Goal: Task Accomplishment & Management: Use online tool/utility

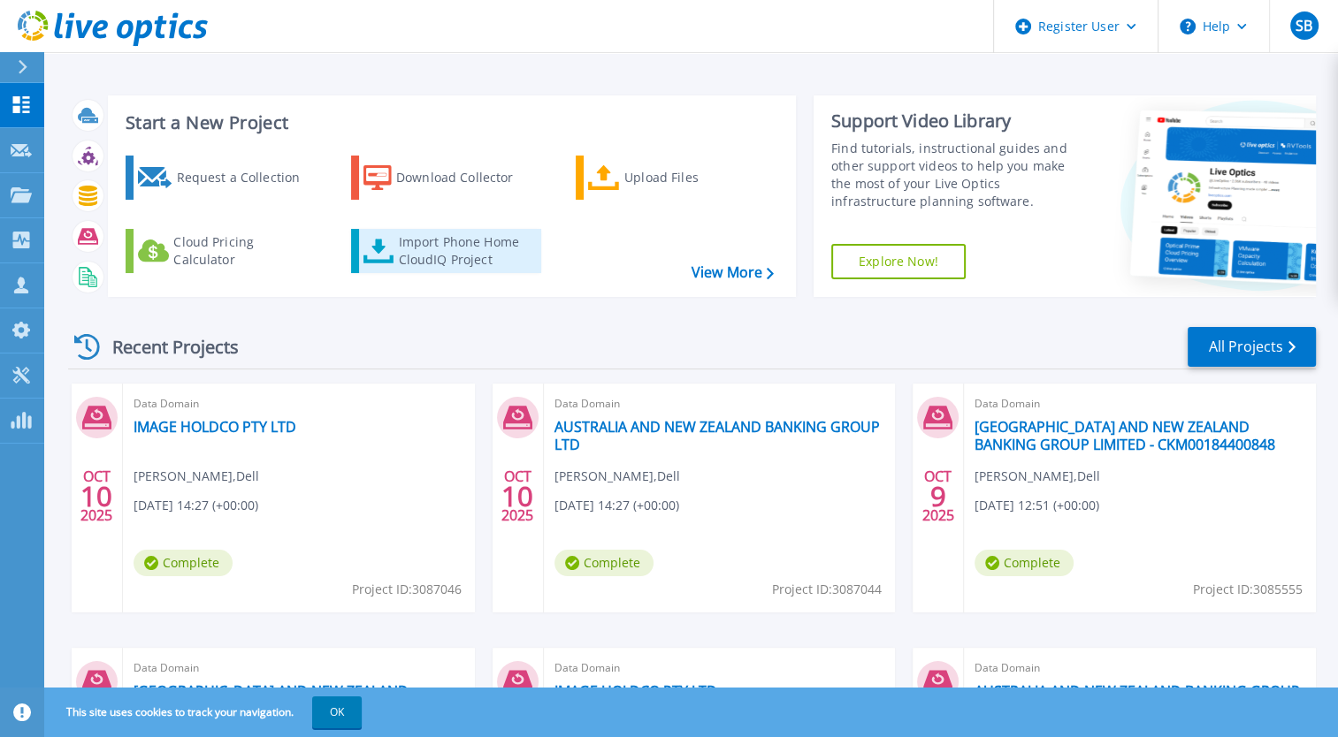
click at [477, 233] on div "Import Phone Home CloudIQ Project" at bounding box center [467, 250] width 138 height 35
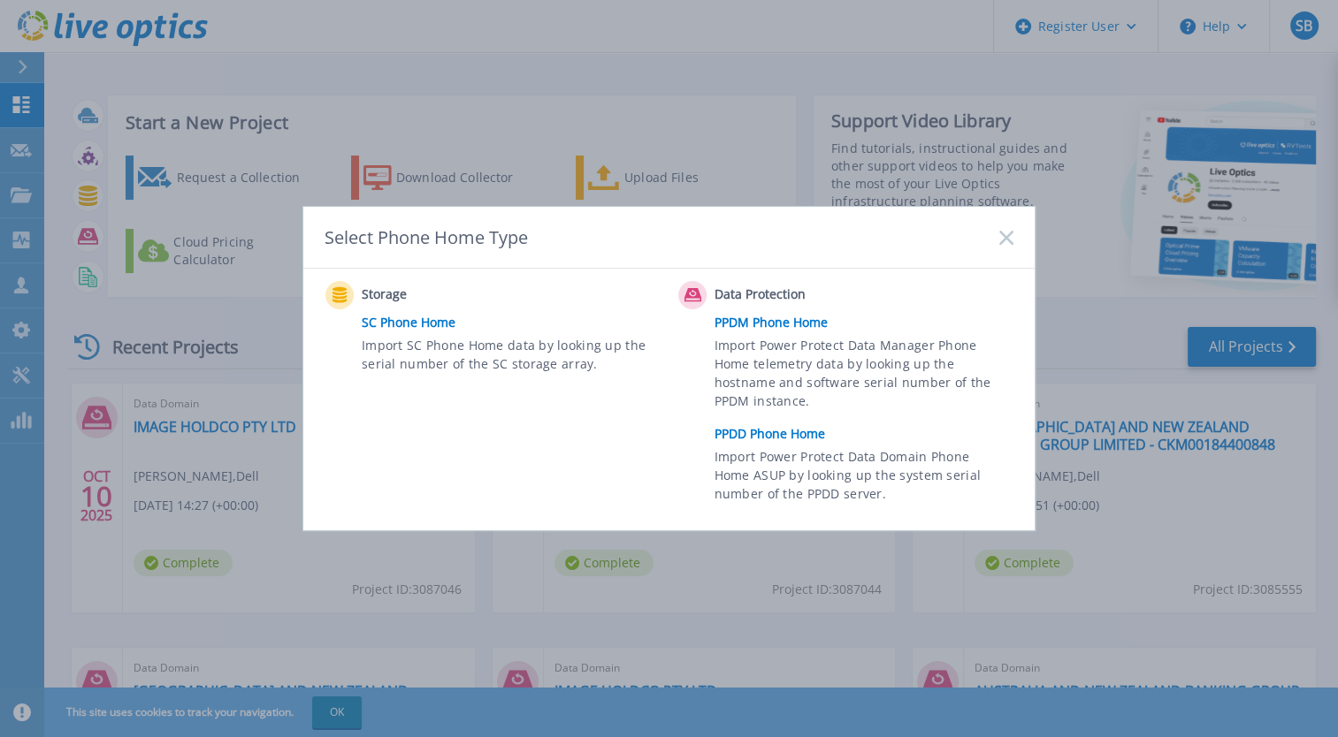
click at [775, 437] on link "PPDD Phone Home" at bounding box center [868, 434] width 308 height 27
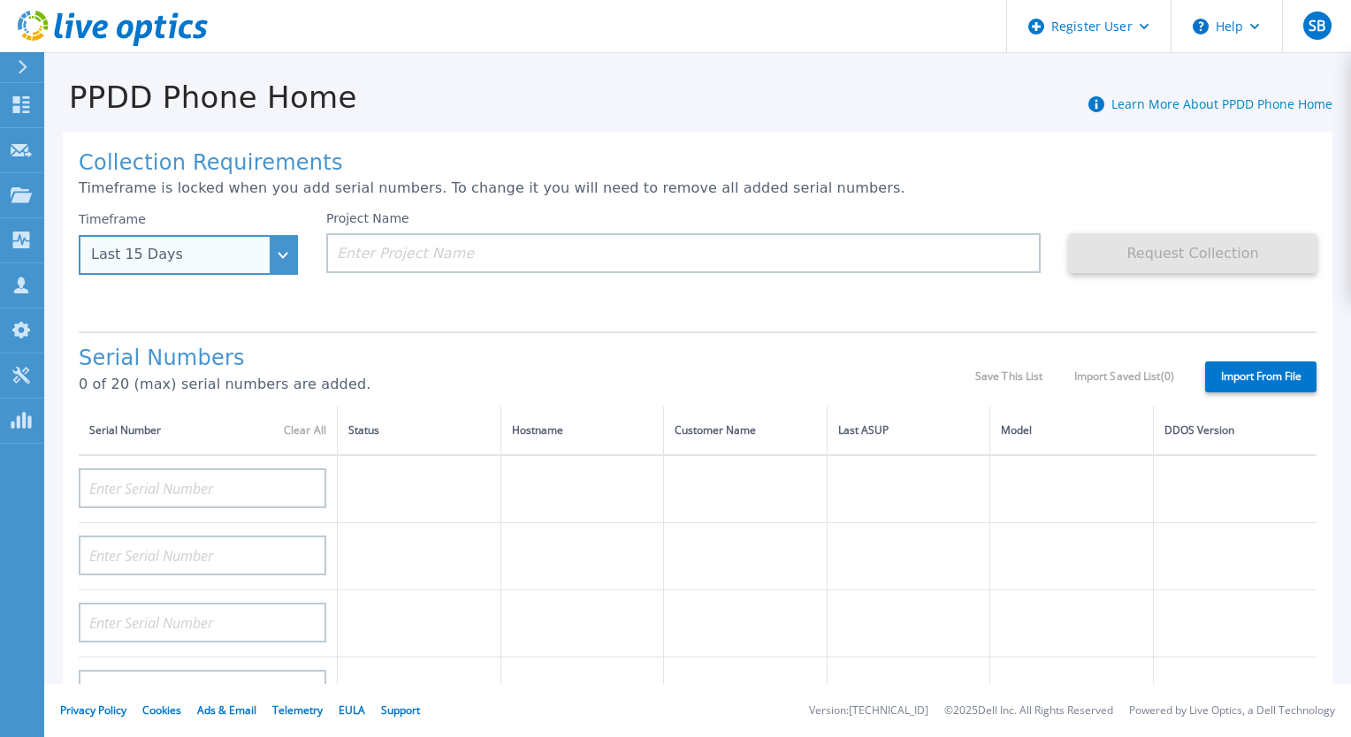
click at [241, 262] on div "Last 15 Days" at bounding box center [178, 255] width 175 height 16
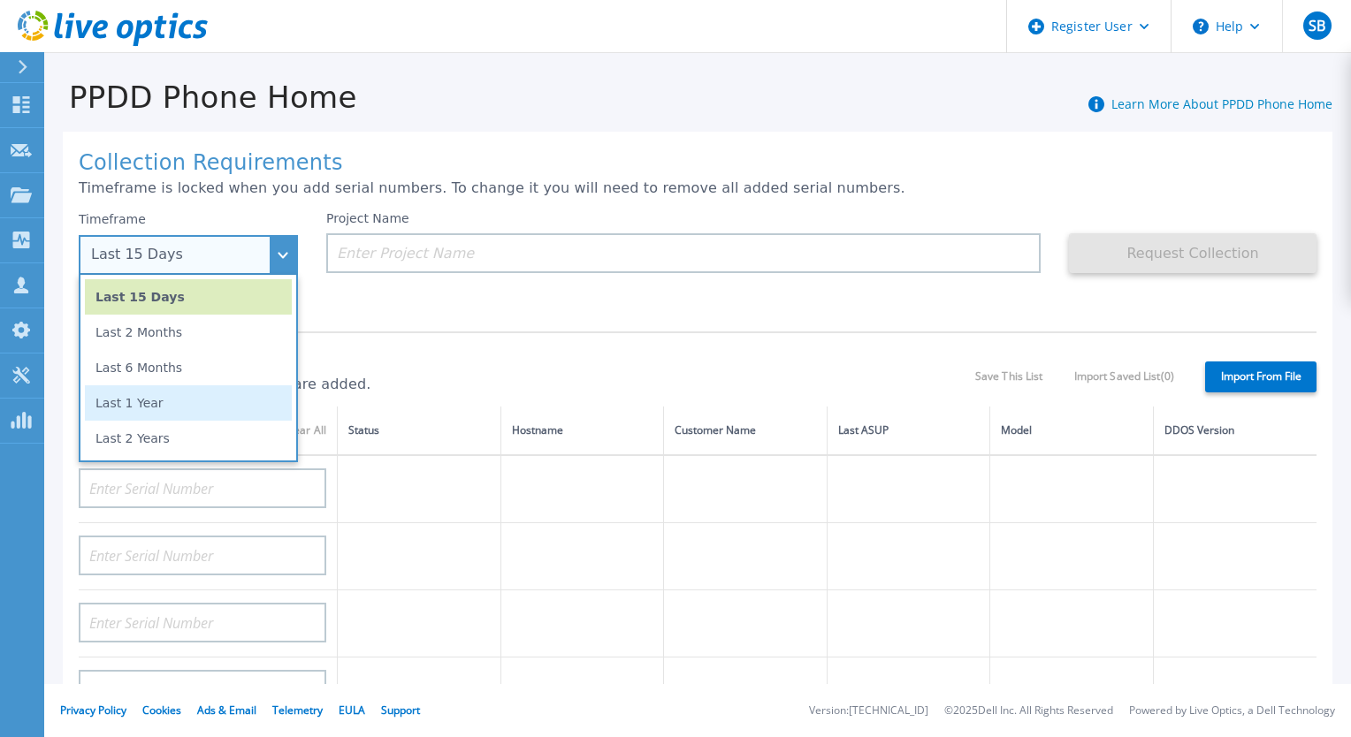
click at [222, 409] on li "Last 1 Year" at bounding box center [188, 403] width 207 height 35
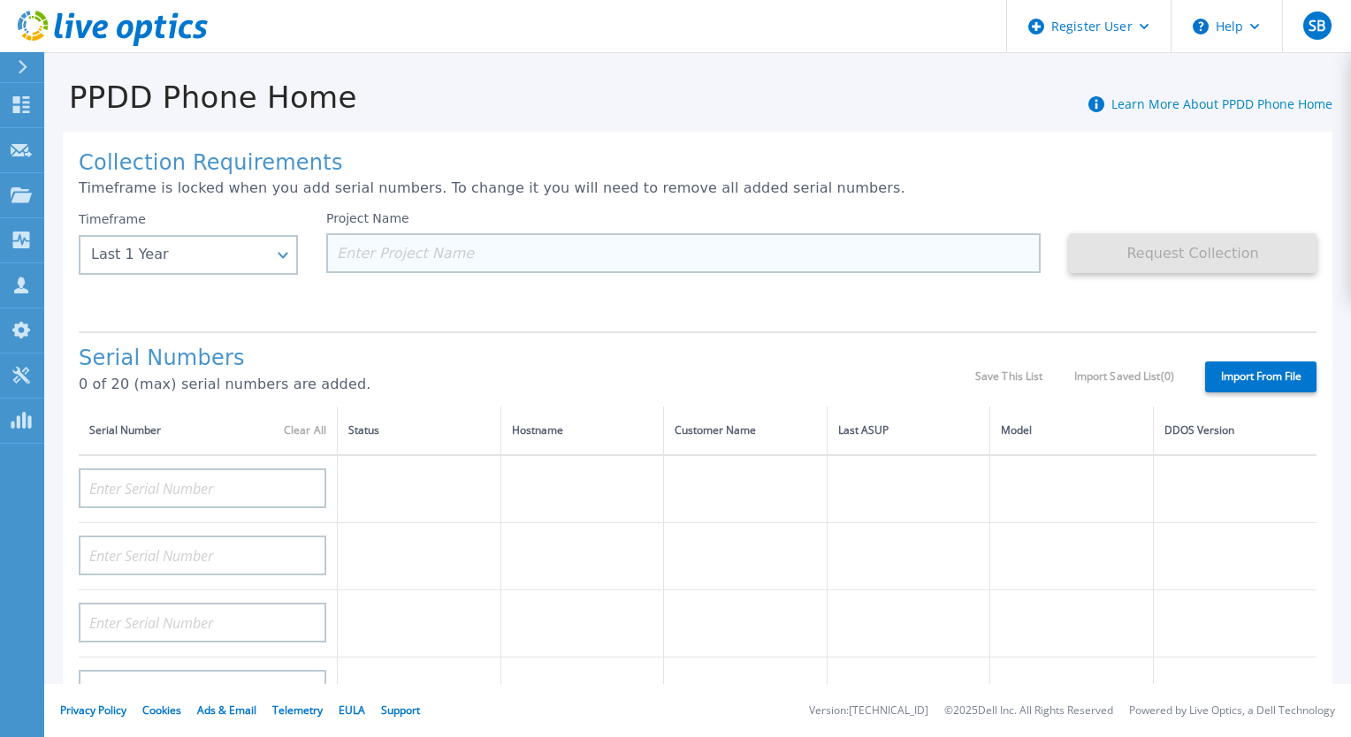
click at [432, 263] on input at bounding box center [683, 253] width 714 height 40
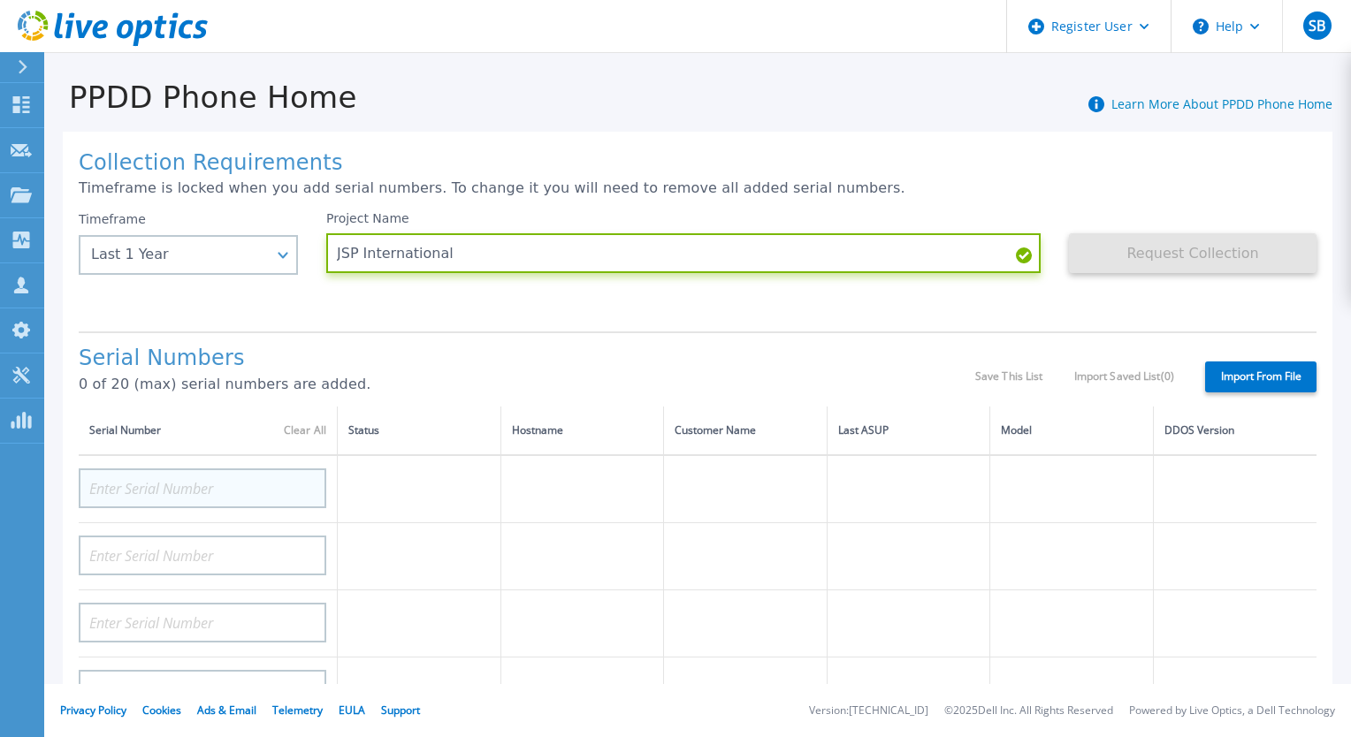
type input "JSP International"
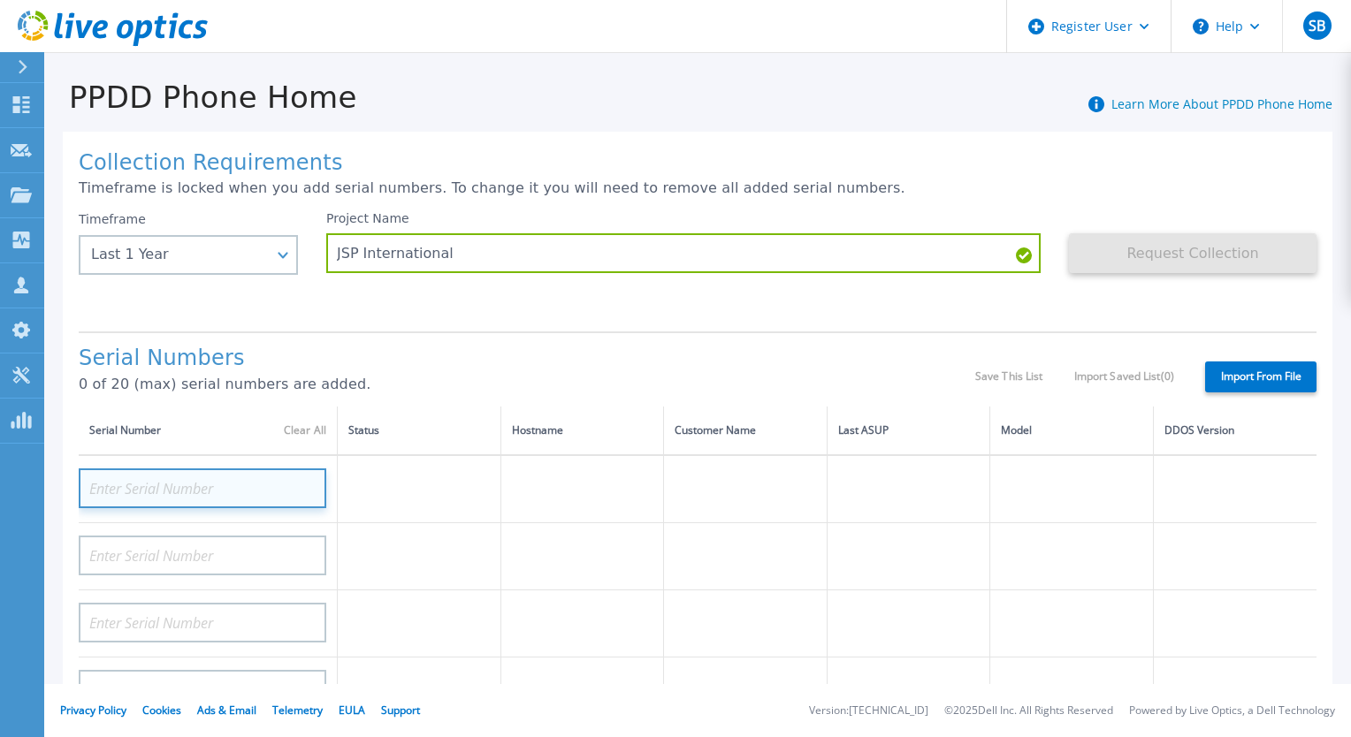
click at [200, 474] on input at bounding box center [203, 489] width 248 height 40
paste input "DE600224375114"
type input "DE600224375114"
click at [453, 406] on div "Serial Numbers 0 of 20 (max) serial numbers are added." at bounding box center [527, 377] width 897 height 60
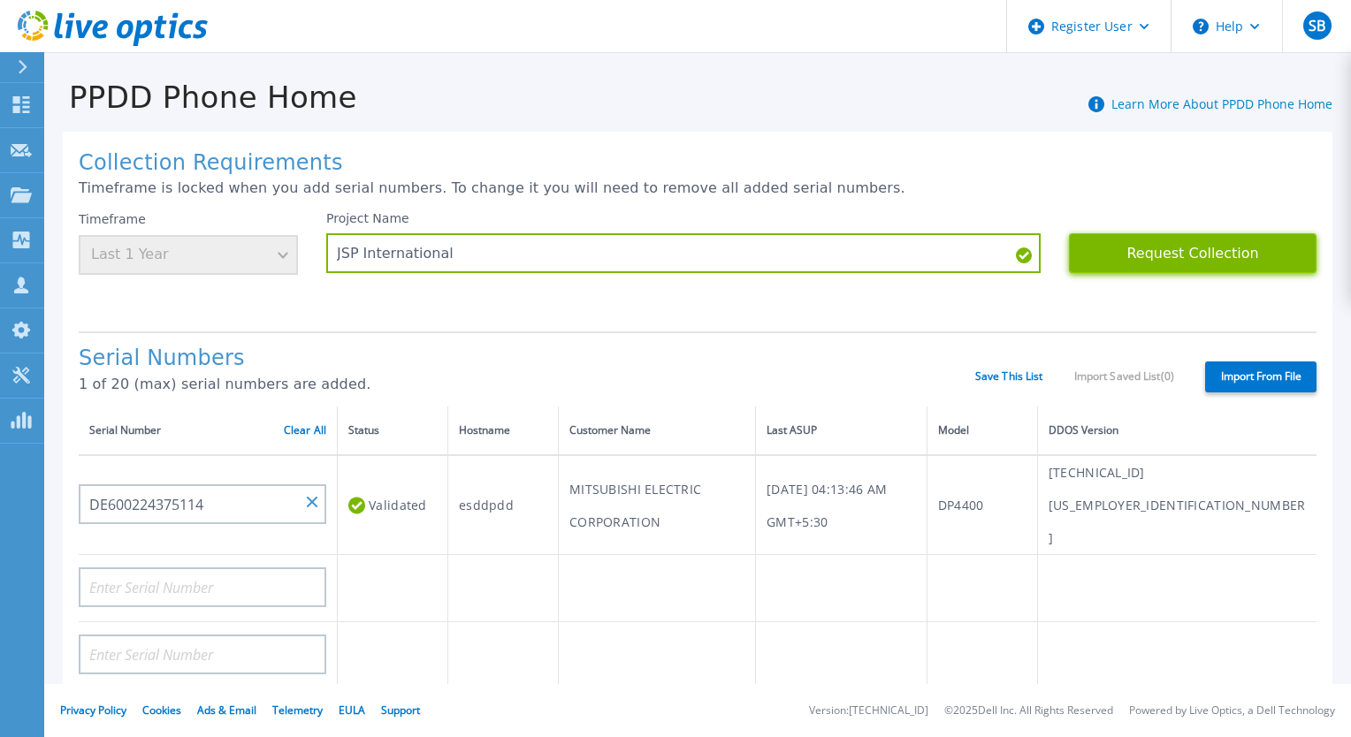
click at [1192, 254] on button "Request Collection" at bounding box center [1193, 253] width 248 height 40
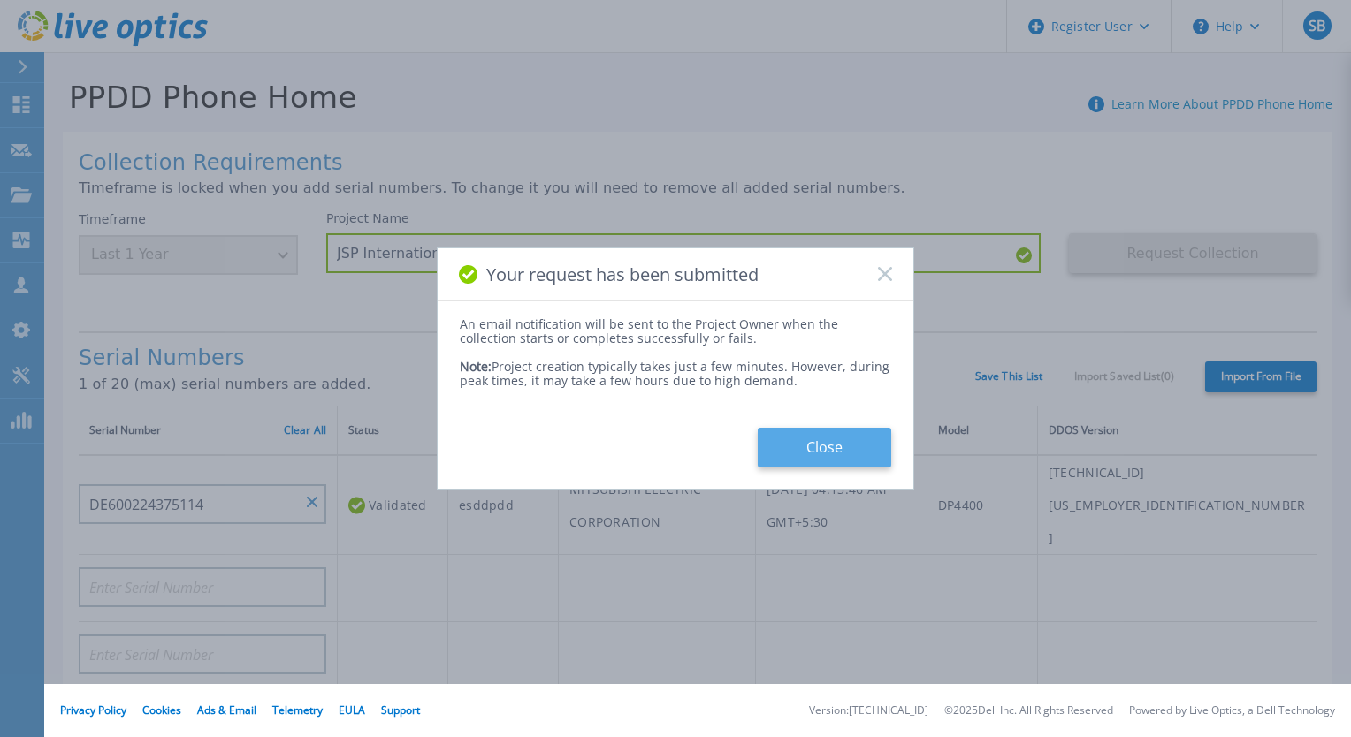
click at [806, 458] on button "Close" at bounding box center [825, 448] width 134 height 40
